Goal: Task Accomplishment & Management: Use online tool/utility

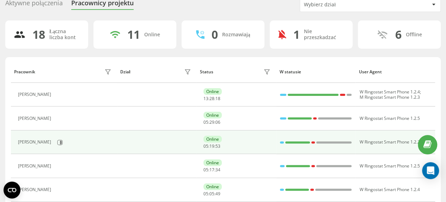
scroll to position [71, 0]
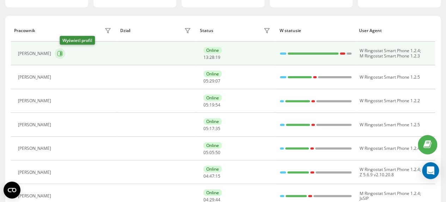
click at [63, 52] on icon at bounding box center [59, 53] width 5 height 5
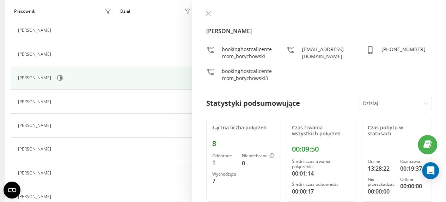
scroll to position [71, 0]
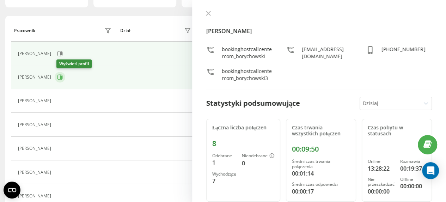
click at [62, 77] on icon at bounding box center [61, 77] width 2 height 4
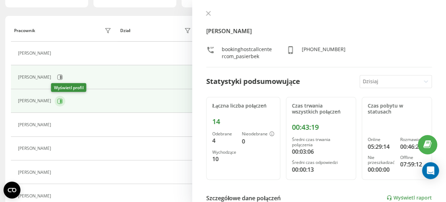
click at [57, 100] on icon at bounding box center [60, 101] width 6 height 6
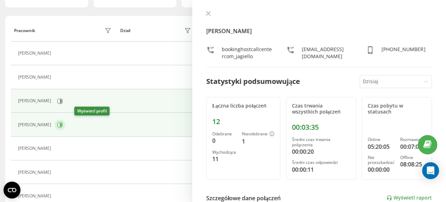
click at [62, 125] on icon at bounding box center [61, 125] width 2 height 4
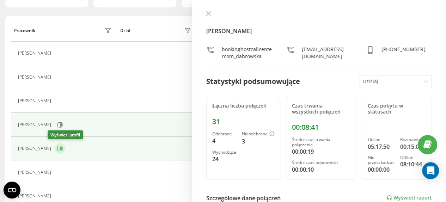
click at [60, 148] on icon at bounding box center [61, 149] width 2 height 4
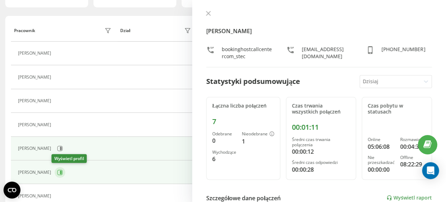
click at [60, 171] on icon at bounding box center [61, 173] width 2 height 4
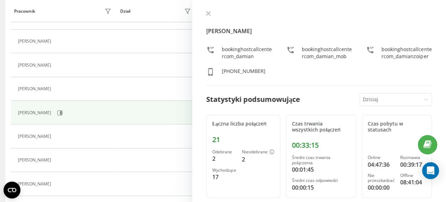
scroll to position [141, 0]
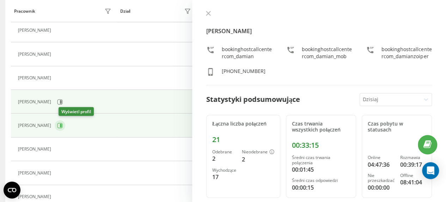
click at [62, 125] on icon at bounding box center [61, 126] width 2 height 4
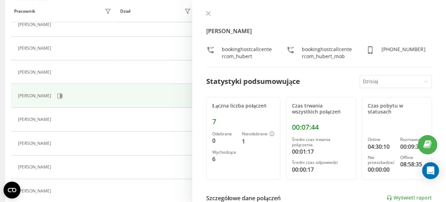
scroll to position [176, 0]
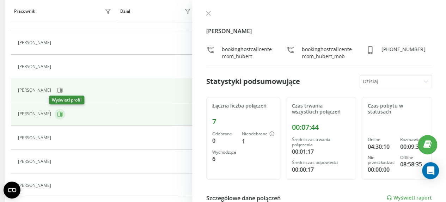
click at [57, 111] on icon at bounding box center [60, 114] width 6 height 6
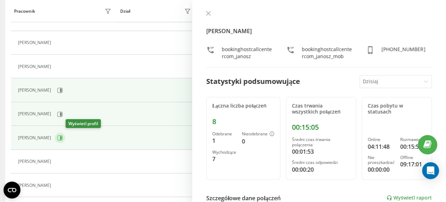
click at [63, 136] on icon at bounding box center [60, 138] width 6 height 6
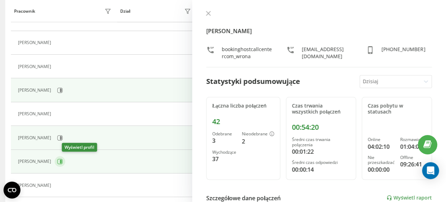
click at [62, 160] on icon at bounding box center [61, 162] width 2 height 4
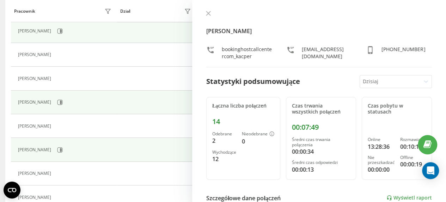
scroll to position [247, 0]
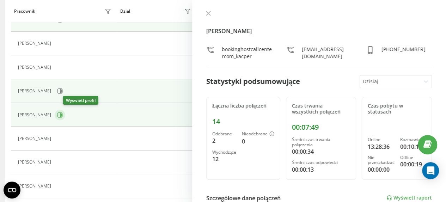
click at [62, 113] on icon at bounding box center [61, 115] width 2 height 4
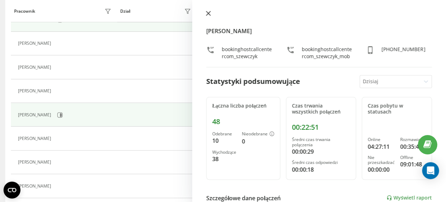
click at [210, 13] on icon at bounding box center [208, 13] width 5 height 5
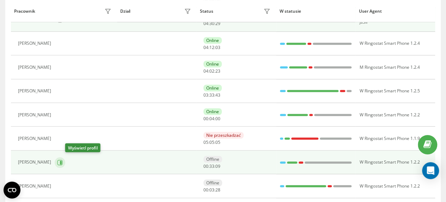
click at [62, 161] on icon at bounding box center [61, 162] width 2 height 4
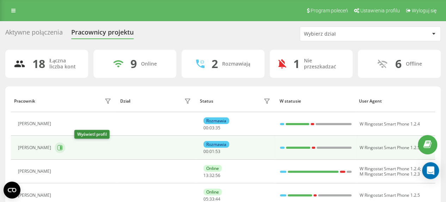
click at [62, 146] on icon at bounding box center [61, 148] width 2 height 4
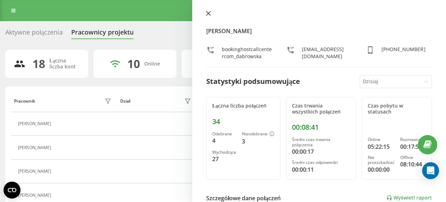
click at [210, 13] on icon at bounding box center [208, 13] width 5 height 5
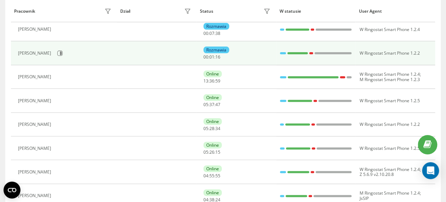
scroll to position [106, 0]
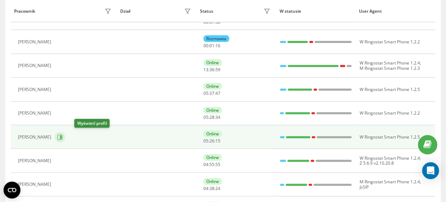
click at [62, 138] on icon at bounding box center [61, 137] width 2 height 4
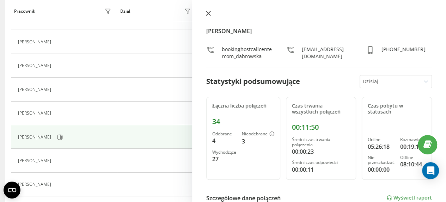
click at [209, 13] on icon at bounding box center [208, 13] width 4 height 4
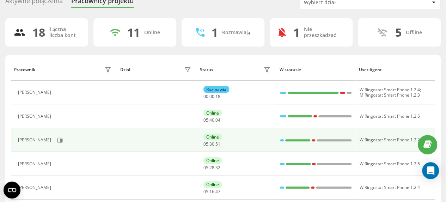
scroll to position [71, 0]
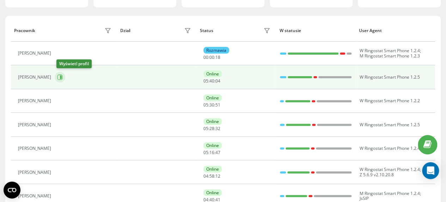
click at [63, 77] on icon at bounding box center [60, 77] width 6 height 6
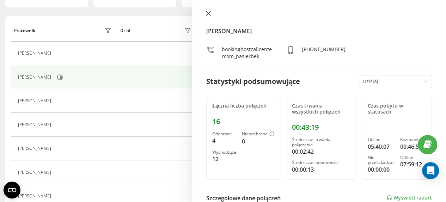
click at [208, 13] on icon at bounding box center [208, 13] width 4 height 4
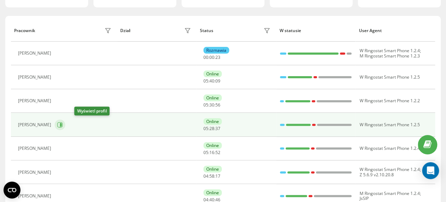
click at [62, 125] on icon at bounding box center [61, 125] width 2 height 4
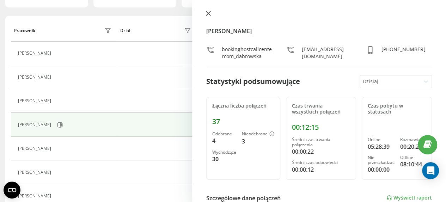
click at [209, 12] on icon at bounding box center [208, 13] width 5 height 5
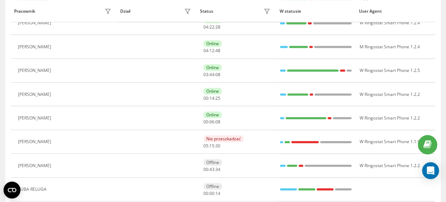
scroll to position [282, 0]
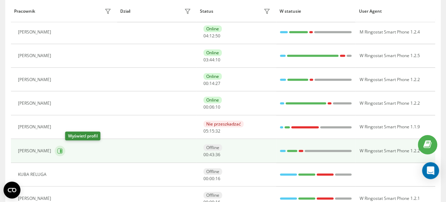
click at [62, 150] on icon at bounding box center [61, 151] width 2 height 4
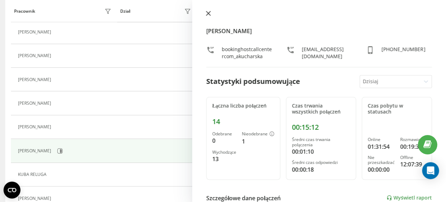
click at [208, 13] on icon at bounding box center [208, 13] width 4 height 4
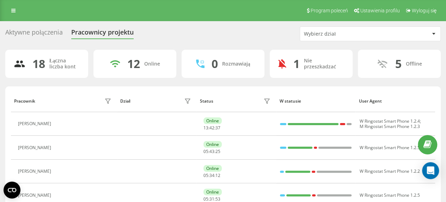
scroll to position [35, 0]
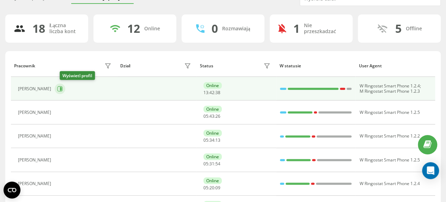
click at [63, 86] on icon at bounding box center [59, 88] width 5 height 5
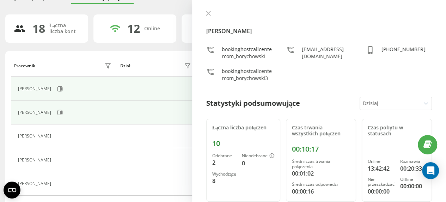
scroll to position [71, 0]
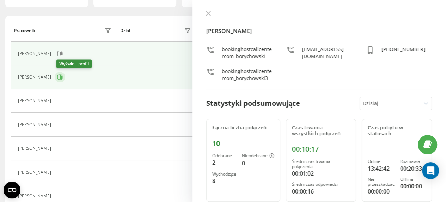
click at [62, 78] on icon at bounding box center [61, 77] width 2 height 4
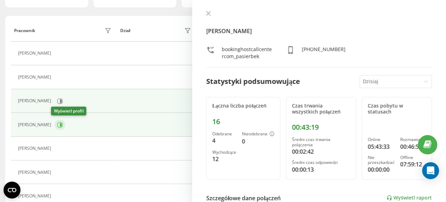
click at [57, 125] on icon at bounding box center [60, 125] width 6 height 6
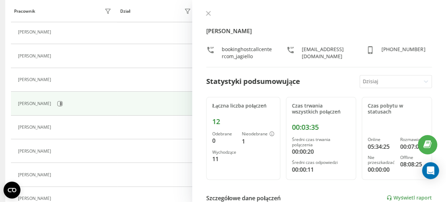
scroll to position [106, 0]
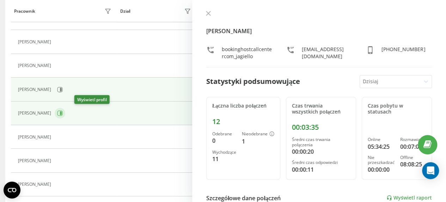
click at [62, 113] on icon at bounding box center [61, 113] width 2 height 4
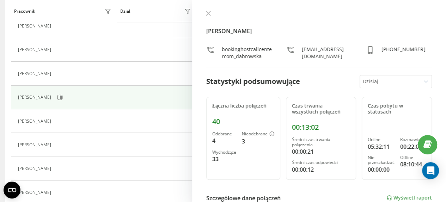
scroll to position [247, 0]
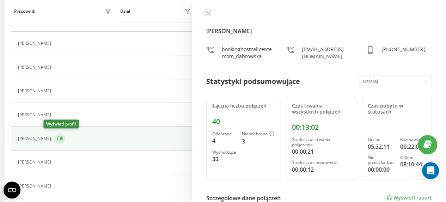
click at [57, 136] on icon at bounding box center [60, 139] width 6 height 6
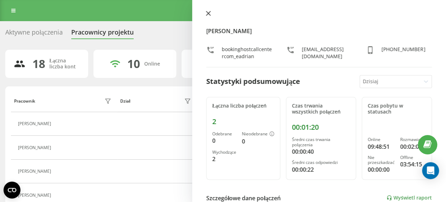
click at [208, 13] on icon at bounding box center [208, 13] width 4 height 4
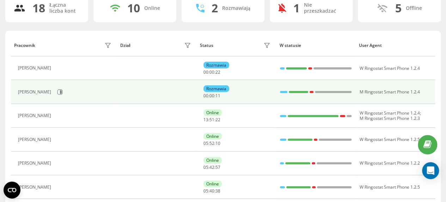
scroll to position [71, 0]
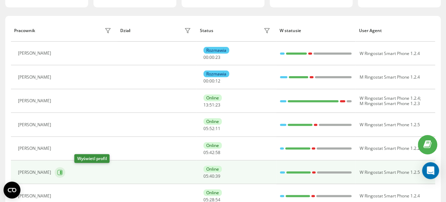
click at [62, 172] on icon at bounding box center [61, 173] width 2 height 4
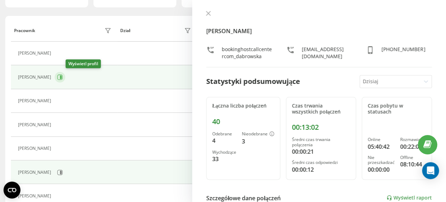
click at [62, 75] on icon at bounding box center [61, 77] width 2 height 4
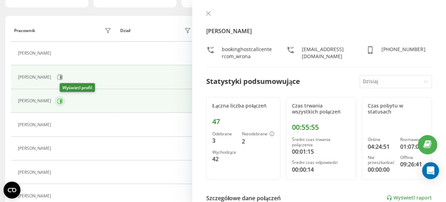
click at [62, 101] on icon at bounding box center [61, 101] width 2 height 4
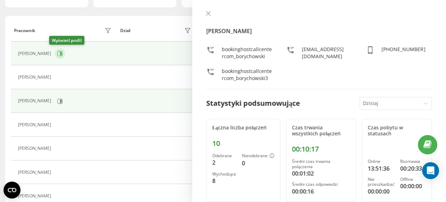
click at [57, 54] on icon at bounding box center [59, 53] width 5 height 5
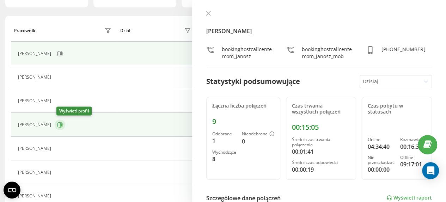
click at [62, 123] on icon at bounding box center [61, 125] width 2 height 4
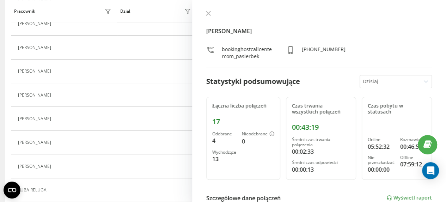
scroll to position [282, 0]
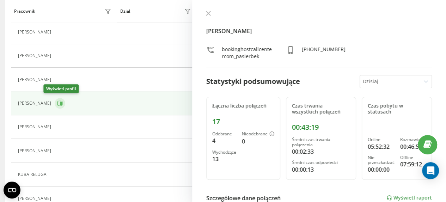
click at [60, 102] on icon at bounding box center [61, 104] width 2 height 4
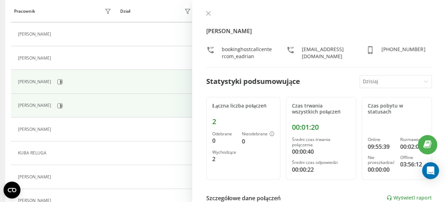
scroll to position [317, 0]
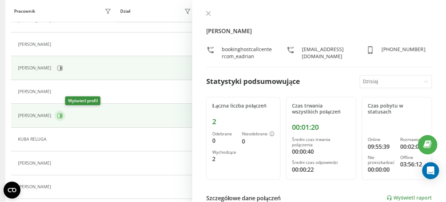
click at [62, 114] on icon at bounding box center [61, 116] width 2 height 4
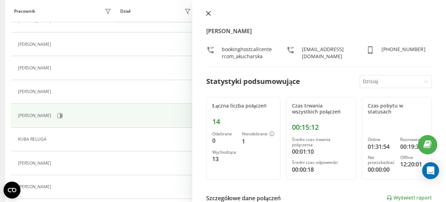
click at [208, 13] on icon at bounding box center [208, 13] width 4 height 4
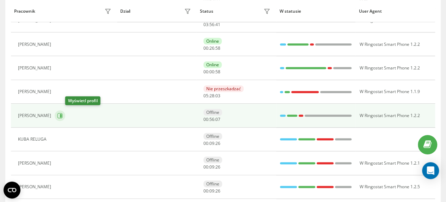
click at [63, 113] on icon at bounding box center [60, 116] width 6 height 6
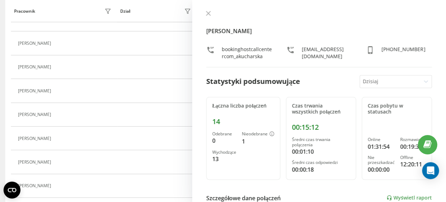
scroll to position [81, 0]
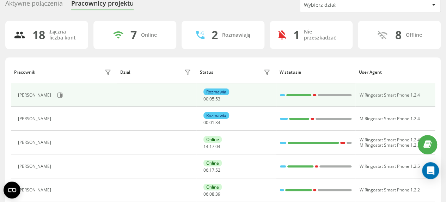
scroll to position [35, 0]
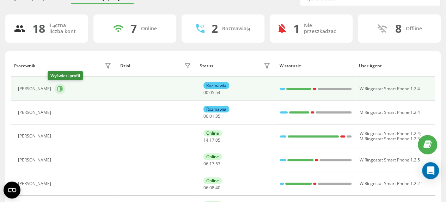
click at [60, 87] on icon at bounding box center [61, 89] width 2 height 4
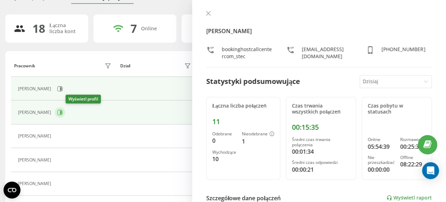
click at [63, 112] on icon at bounding box center [60, 113] width 6 height 6
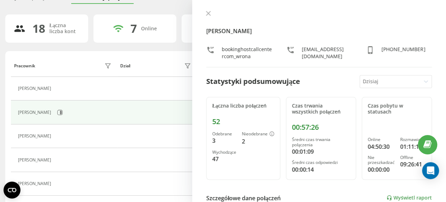
scroll to position [71, 0]
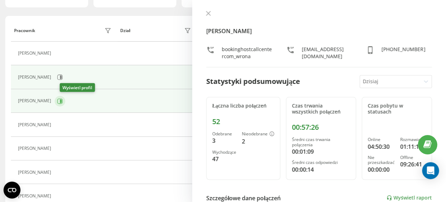
click at [62, 101] on icon at bounding box center [61, 101] width 2 height 4
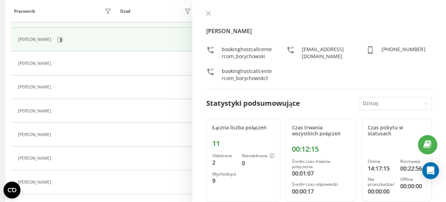
scroll to position [141, 0]
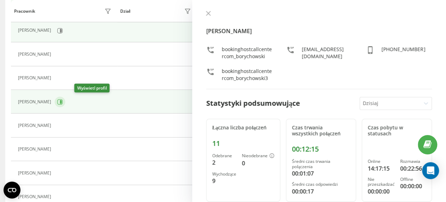
click at [62, 100] on icon at bounding box center [61, 102] width 2 height 4
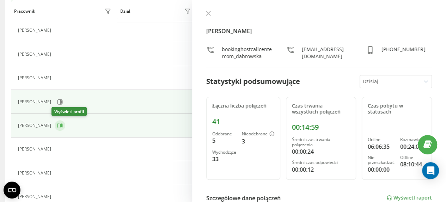
click at [60, 125] on icon at bounding box center [61, 126] width 2 height 4
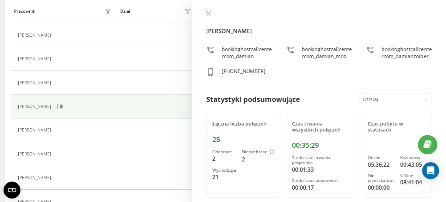
scroll to position [176, 0]
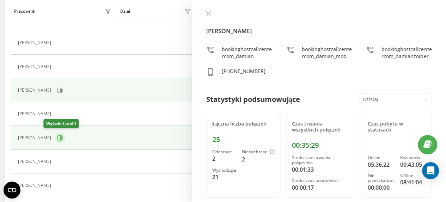
click at [60, 136] on icon at bounding box center [61, 138] width 2 height 4
